Goal: Task Accomplishment & Management: Complete application form

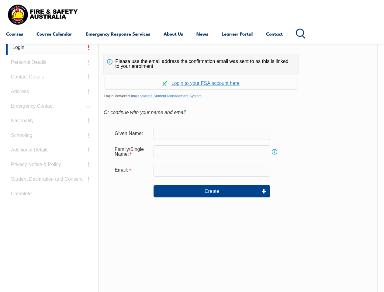
scroll to position [144, 0]
click at [192, 74] on div "Continue with Google Continue with Apple Continue with Facebook Continue with a…" at bounding box center [201, 82] width 195 height 16
click at [192, 166] on input "email" at bounding box center [211, 170] width 117 height 13
click at [50, 47] on link "Login" at bounding box center [50, 47] width 89 height 15
click at [50, 62] on div "Login Personal Details Contact Details Address Emergency Contact Nationality Sc…" at bounding box center [52, 192] width 92 height 304
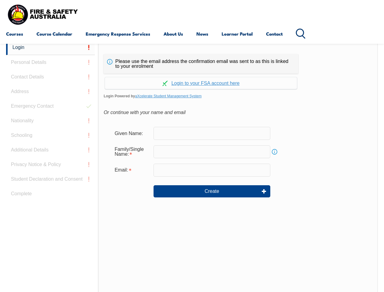
click at [50, 77] on div "Login Personal Details Contact Details Address Emergency Contact Nationality Sc…" at bounding box center [52, 192] width 92 height 304
click at [50, 91] on div "Login Personal Details Contact Details Address Emergency Contact Nationality Sc…" at bounding box center [52, 192] width 92 height 304
click at [50, 106] on div "Login Personal Details Contact Details Address Emergency Contact Nationality Sc…" at bounding box center [52, 192] width 92 height 304
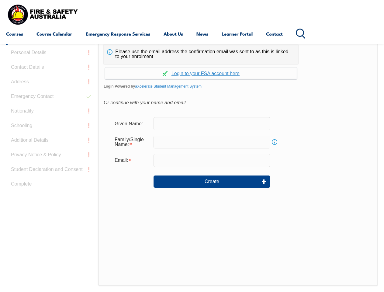
click at [50, 121] on div "Login Personal Details Contact Details Address Emergency Contact Nationality Sc…" at bounding box center [52, 182] width 92 height 304
click at [50, 135] on div "Login Personal Details Contact Details Address Emergency Contact Nationality Sc…" at bounding box center [52, 182] width 92 height 304
click at [50, 150] on div "Login Personal Details Contact Details Address Emergency Contact Nationality Sc…" at bounding box center [52, 182] width 92 height 304
